Goal: Task Accomplishment & Management: Manage account settings

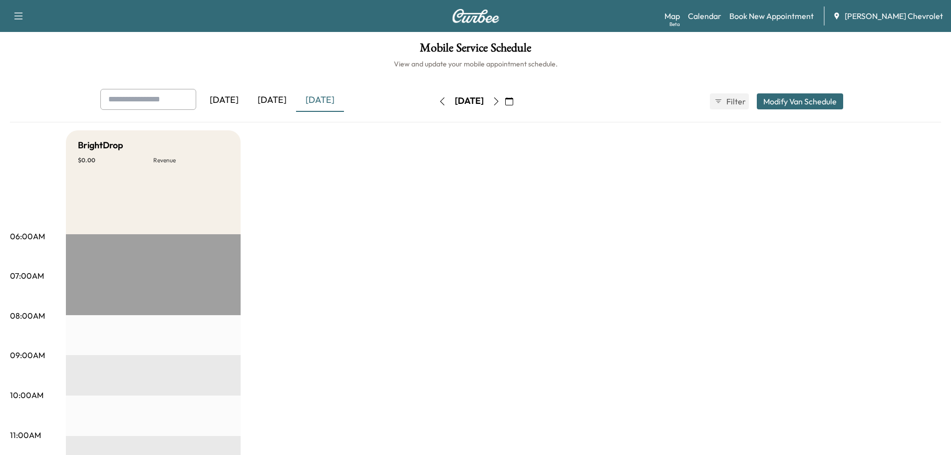
click at [328, 98] on div "[DATE]" at bounding box center [320, 100] width 48 height 23
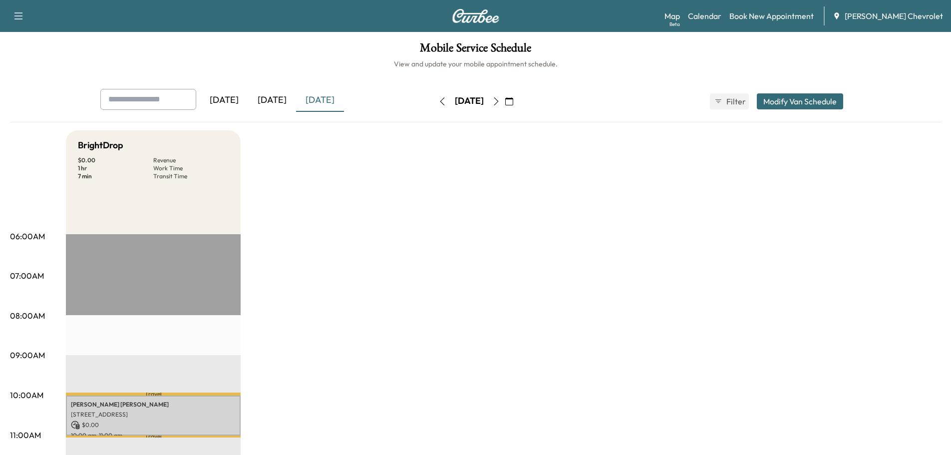
click at [280, 99] on div "[DATE]" at bounding box center [272, 100] width 48 height 23
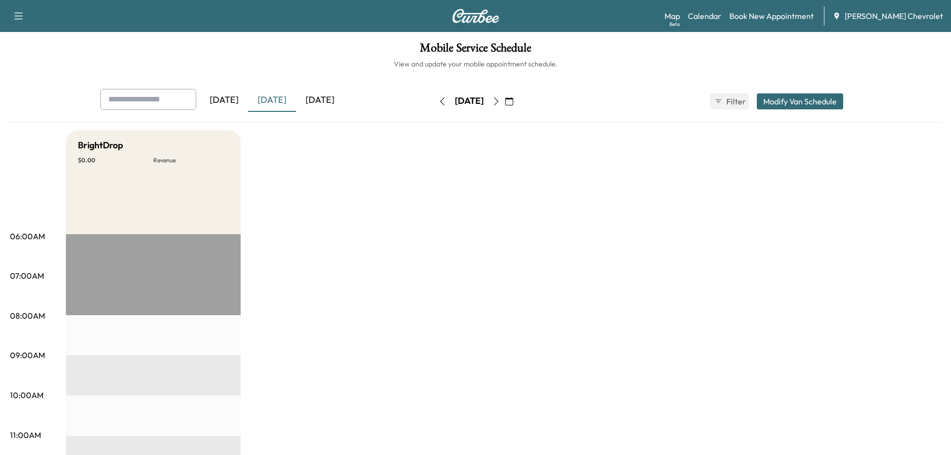
click at [333, 98] on div "[DATE]" at bounding box center [320, 100] width 48 height 23
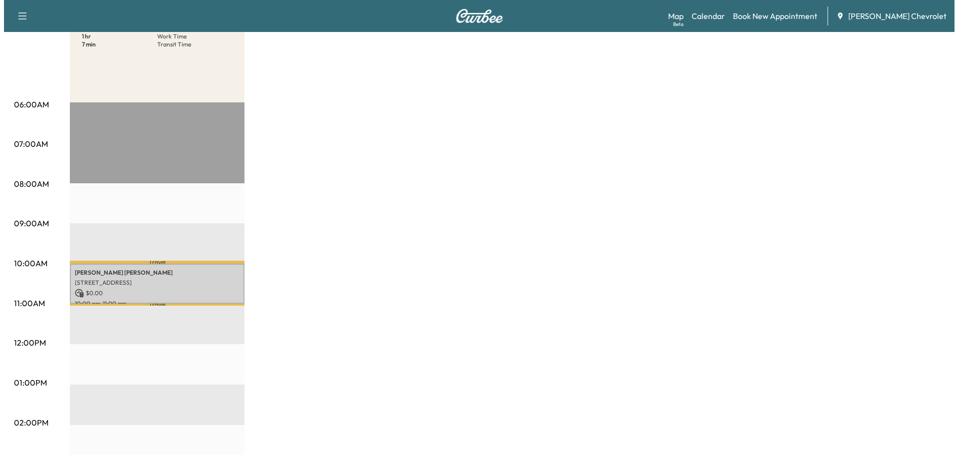
scroll to position [150, 0]
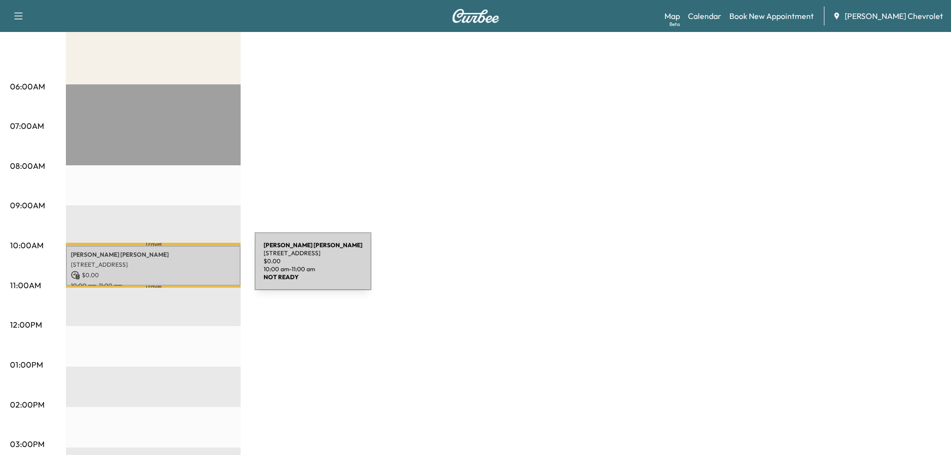
click at [180, 267] on div "[PERSON_NAME] [STREET_ADDRESS] $ 0.00 10:00 am - 11:00 am" at bounding box center [153, 266] width 175 height 40
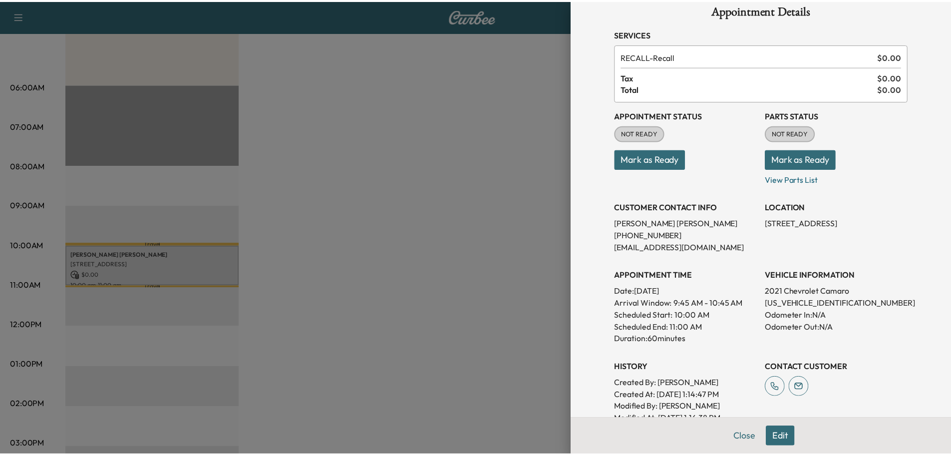
scroll to position [0, 0]
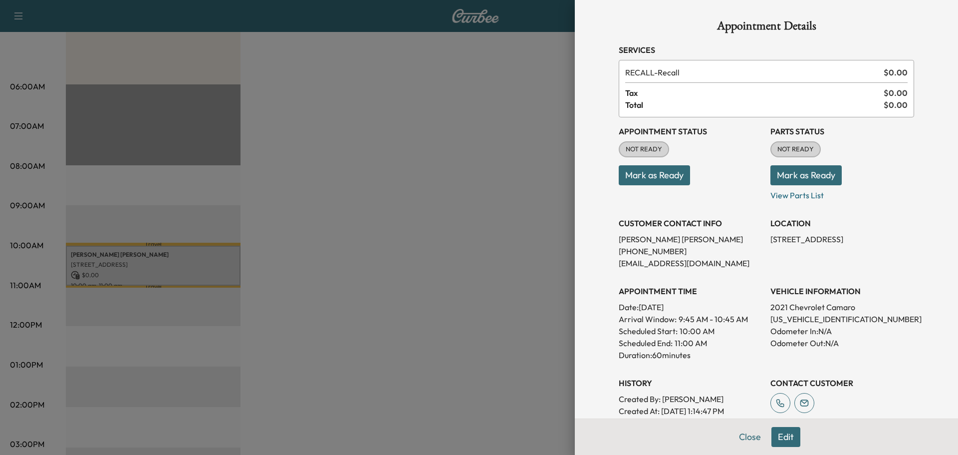
click at [808, 314] on p "[US_VEHICLE_IDENTIFICATION_NUMBER]" at bounding box center [843, 319] width 144 height 12
copy p "[US_VEHICLE_IDENTIFICATION_NUMBER]"
click at [810, 198] on p "View Parts List" at bounding box center [843, 193] width 144 height 16
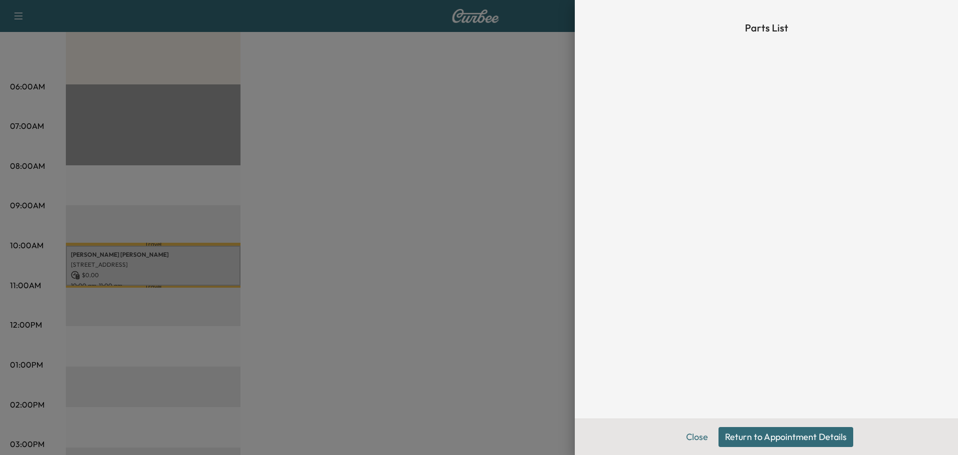
click at [745, 443] on button "Return to Appointment Details" at bounding box center [786, 437] width 135 height 20
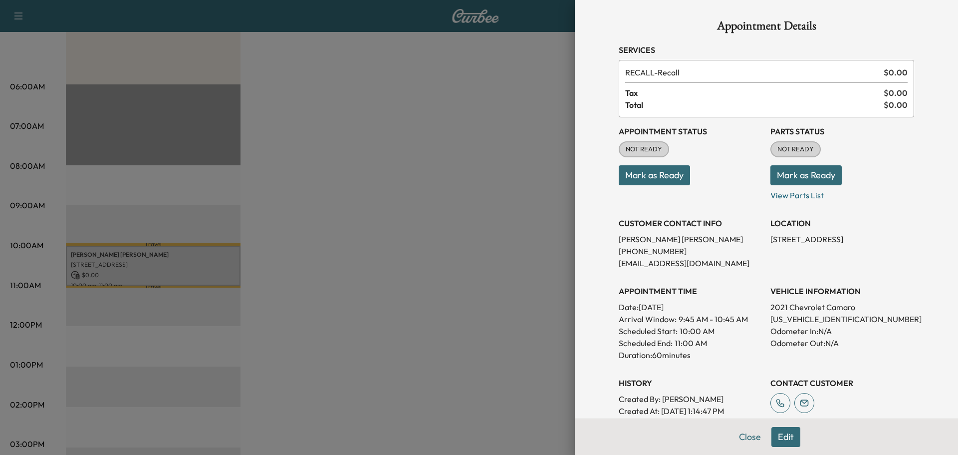
click at [811, 177] on button "Mark as Ready" at bounding box center [806, 175] width 71 height 20
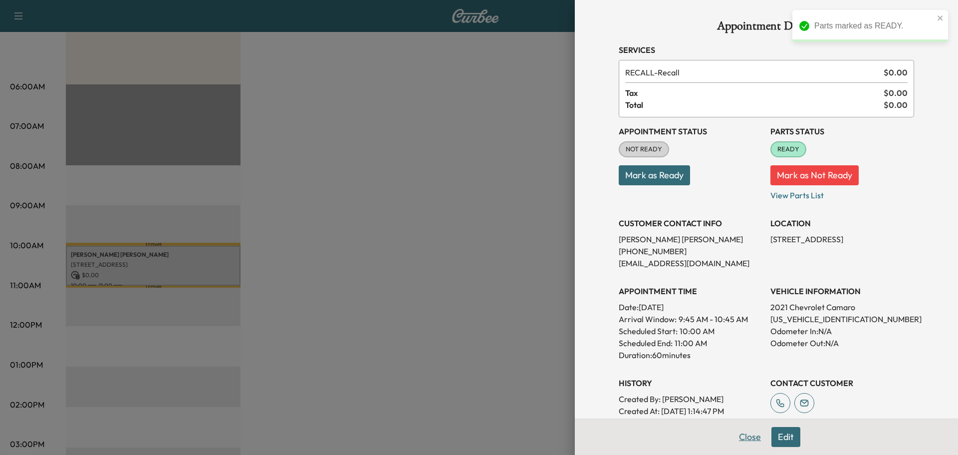
click at [749, 442] on button "Close" at bounding box center [750, 437] width 35 height 20
